Goal: Find specific page/section: Locate a particular part of the current website

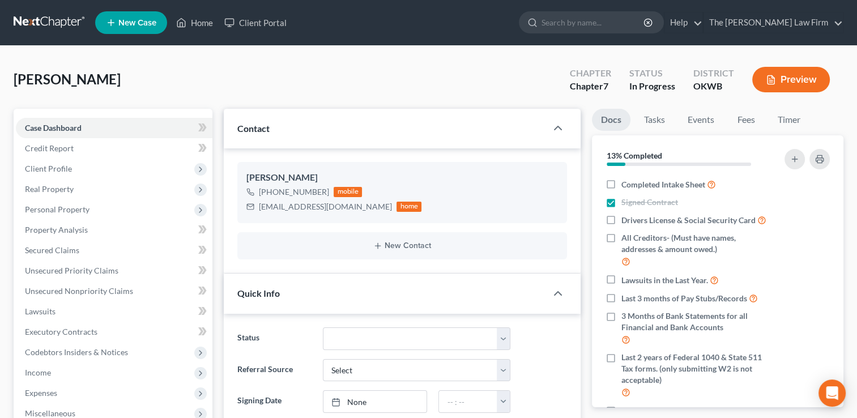
scroll to position [96, 0]
click at [205, 27] on link "Home" at bounding box center [194, 22] width 48 height 20
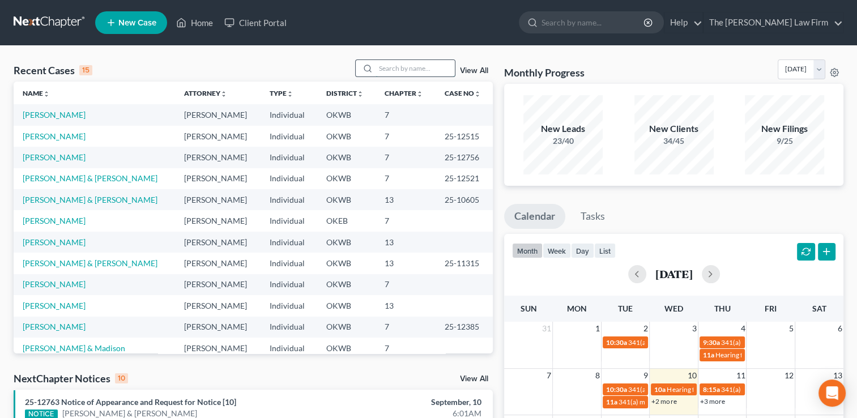
click at [412, 67] on input "search" at bounding box center [414, 68] width 79 height 16
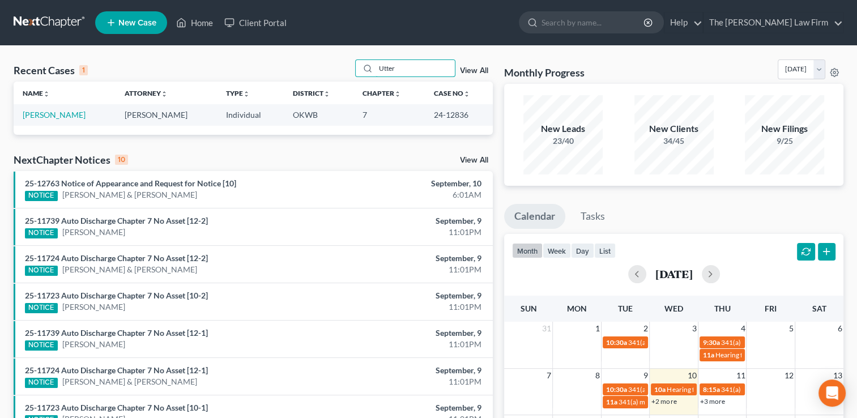
type input "Utter"
click at [477, 68] on link "View All" at bounding box center [474, 71] width 28 height 8
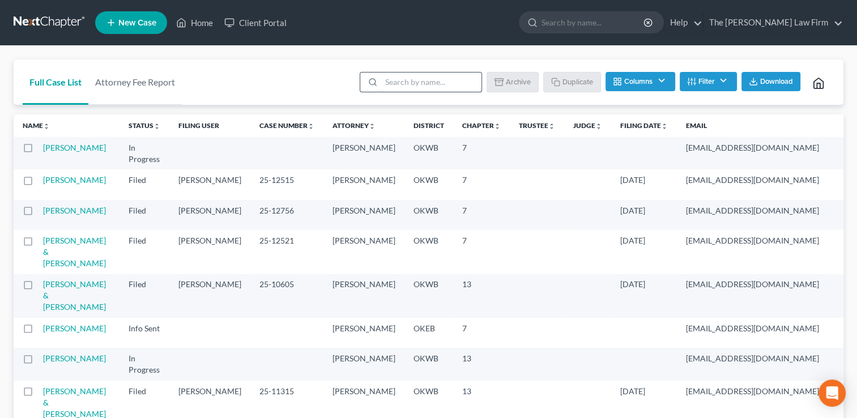
click at [433, 80] on input "search" at bounding box center [431, 81] width 100 height 19
type input "[PERSON_NAME]"
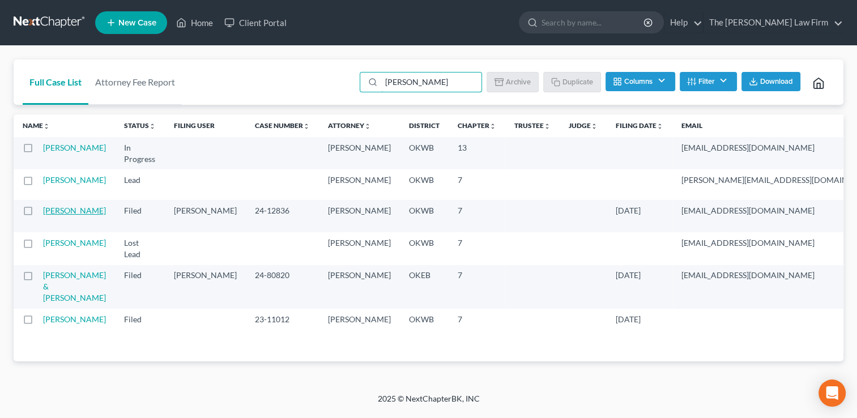
click at [50, 215] on link "[PERSON_NAME]" at bounding box center [74, 211] width 63 height 10
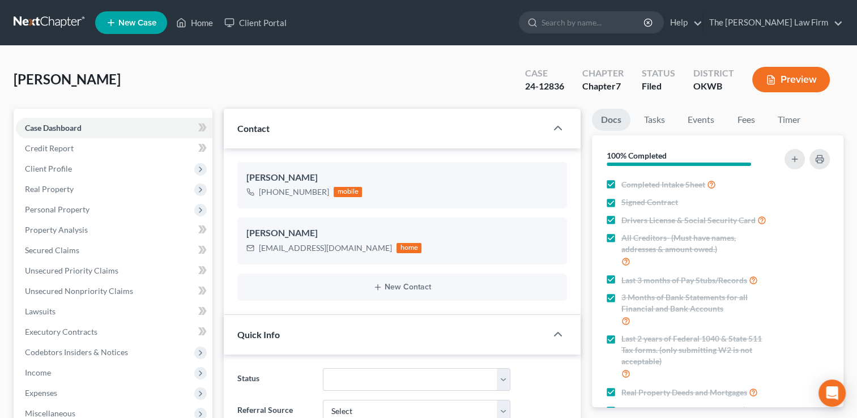
scroll to position [343, 0]
click at [657, 114] on link "Tasks" at bounding box center [654, 120] width 39 height 22
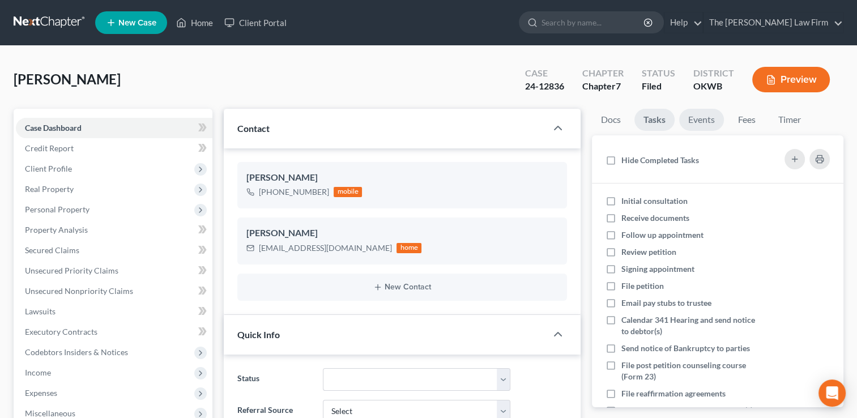
click at [713, 118] on link "Events" at bounding box center [701, 120] width 45 height 22
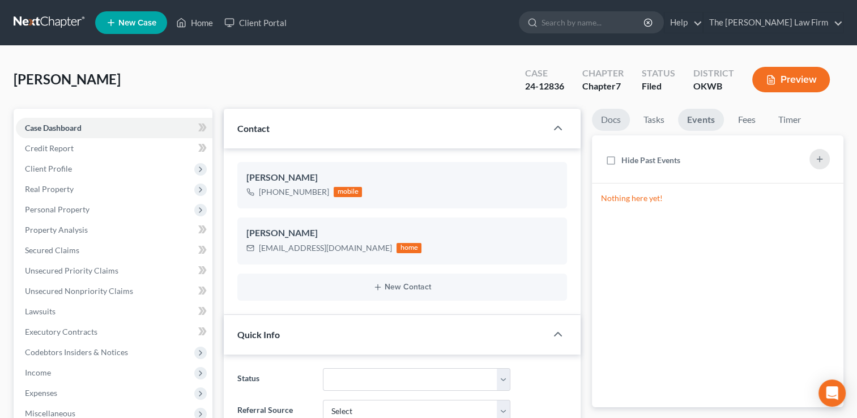
click at [611, 114] on link "Docs" at bounding box center [611, 120] width 38 height 22
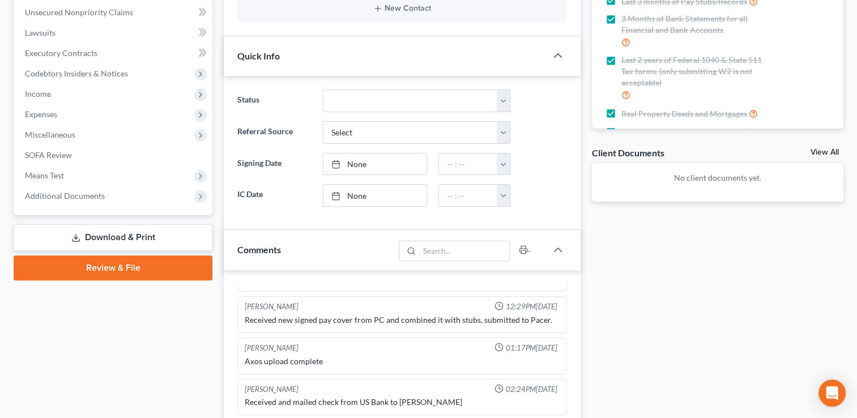
scroll to position [283, 0]
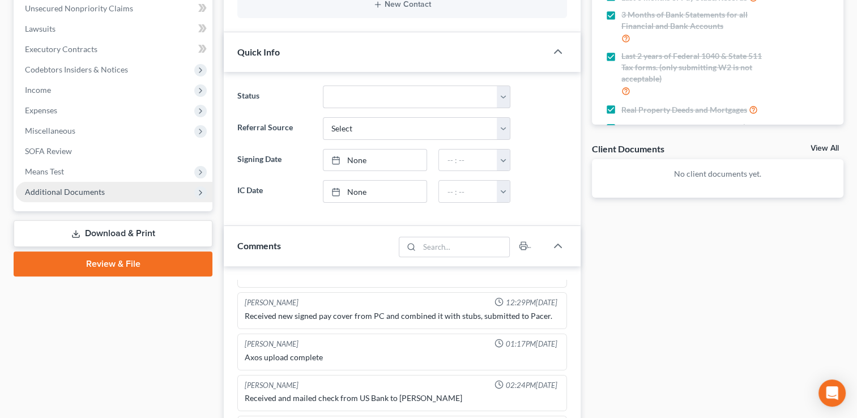
click at [106, 189] on span "Additional Documents" at bounding box center [114, 192] width 196 height 20
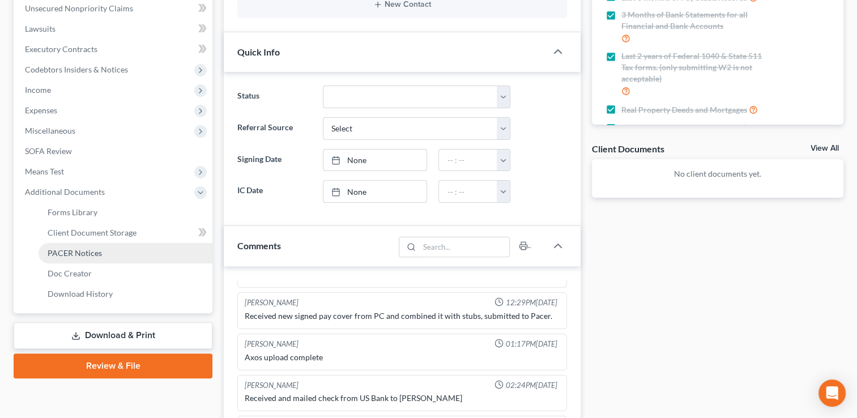
click at [83, 253] on span "PACER Notices" at bounding box center [75, 253] width 54 height 10
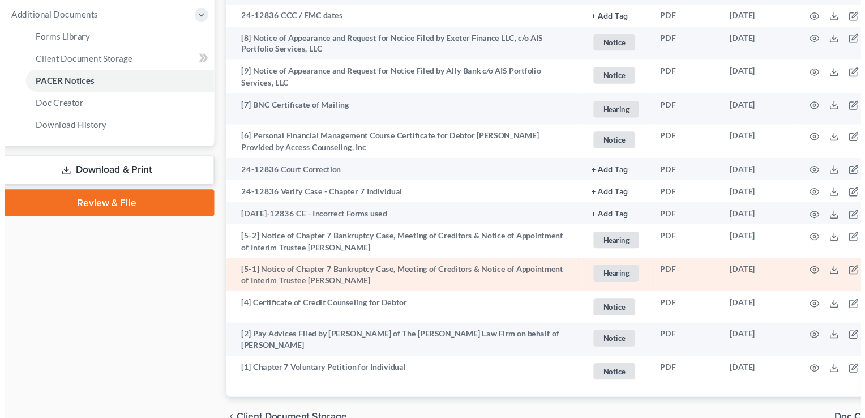
scroll to position [429, 0]
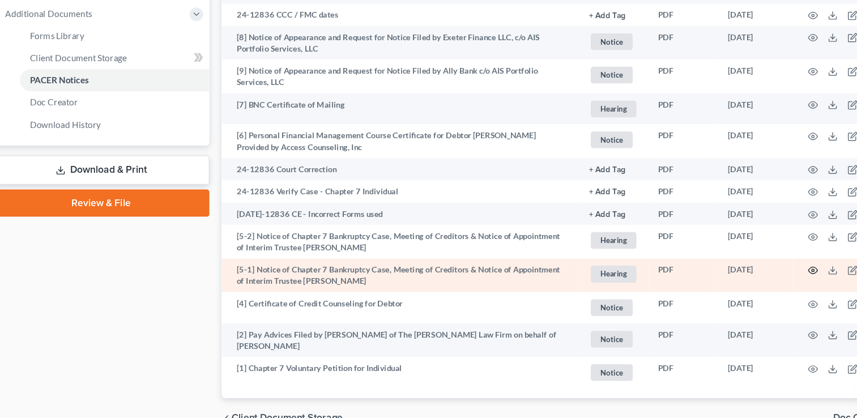
click at [765, 282] on icon "button" at bounding box center [765, 280] width 9 height 9
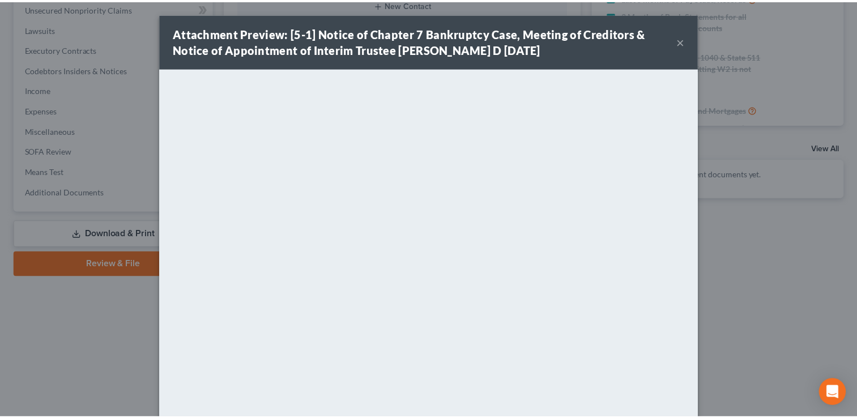
scroll to position [343, 0]
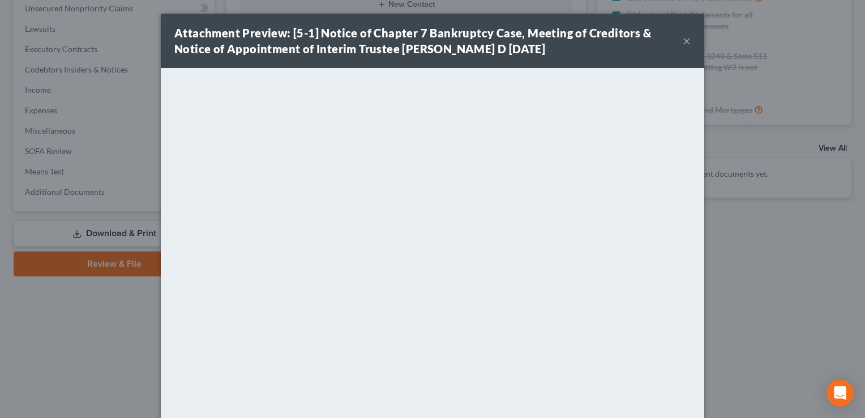
click at [683, 44] on button "×" at bounding box center [687, 41] width 8 height 14
